Goal: Information Seeking & Learning: Learn about a topic

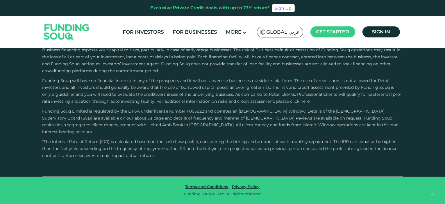
scroll to position [1075, 0]
type tc-range-slider "4"
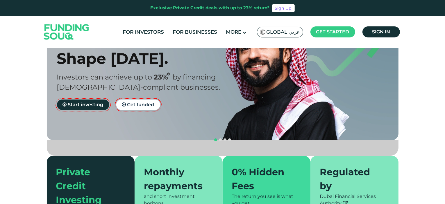
scroll to position [0, 0]
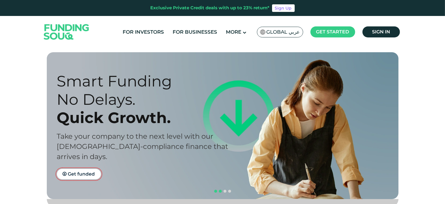
click at [214, 189] on button "navigation" at bounding box center [215, 191] width 5 height 5
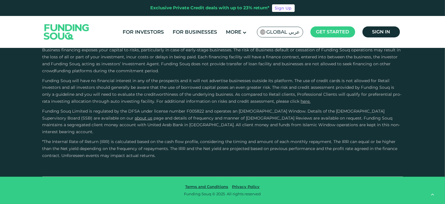
scroll to position [1685, 0]
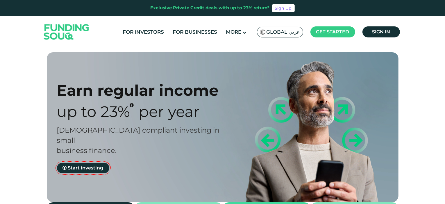
click at [270, 30] on span "Global عربي" at bounding box center [282, 32] width 33 height 7
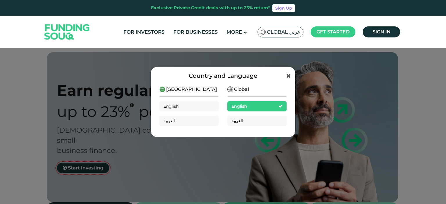
click at [264, 123] on div "العربية" at bounding box center [256, 121] width 59 height 10
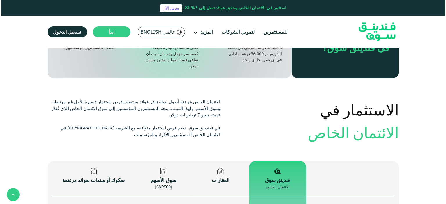
scroll to position [494, 0]
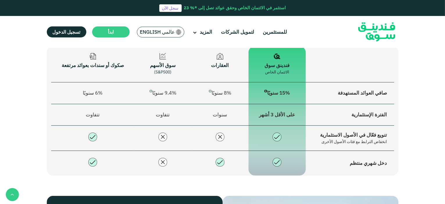
click at [172, 32] on span "عالمي English" at bounding box center [157, 32] width 35 height 7
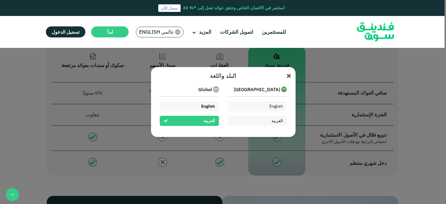
click at [196, 109] on div "English" at bounding box center [189, 106] width 59 height 10
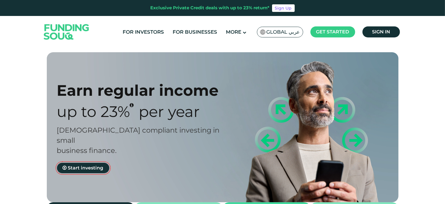
click at [76, 31] on img at bounding box center [66, 31] width 57 height 29
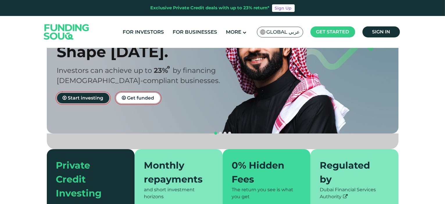
scroll to position [58, 0]
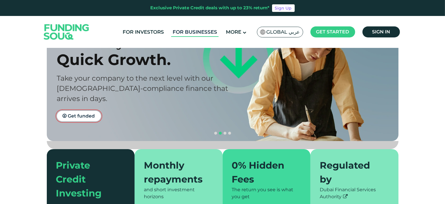
click at [200, 35] on link "For Businesses" at bounding box center [194, 32] width 47 height 10
